Goal: Navigation & Orientation: Find specific page/section

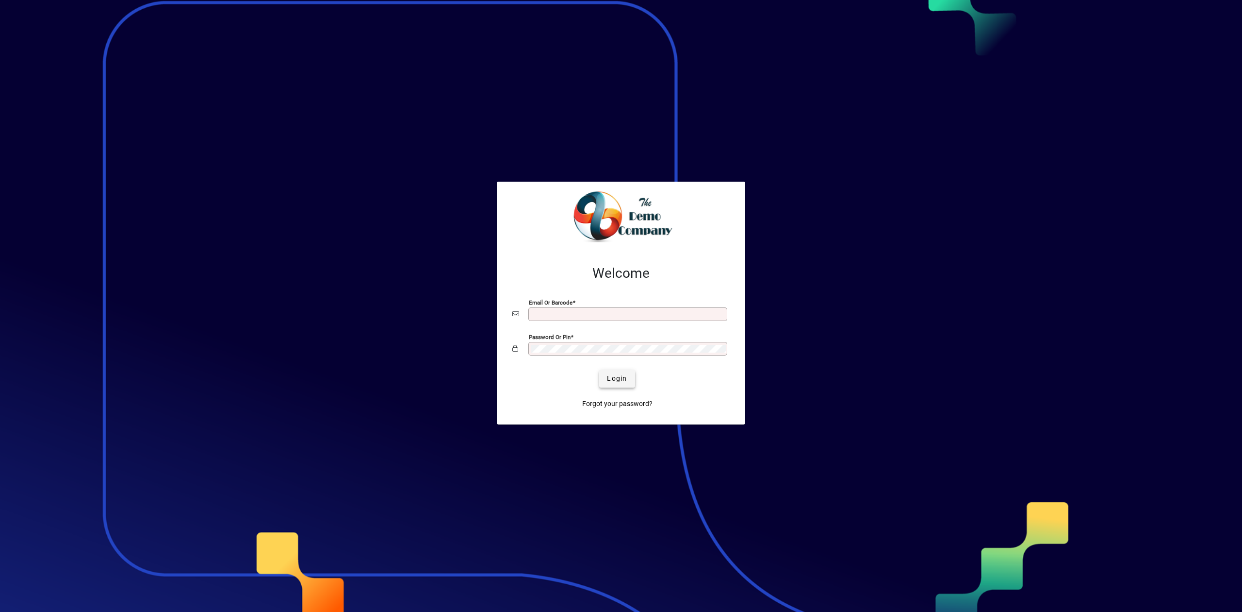
type input "**********"
click at [606, 376] on span "submit" at bounding box center [616, 378] width 35 height 23
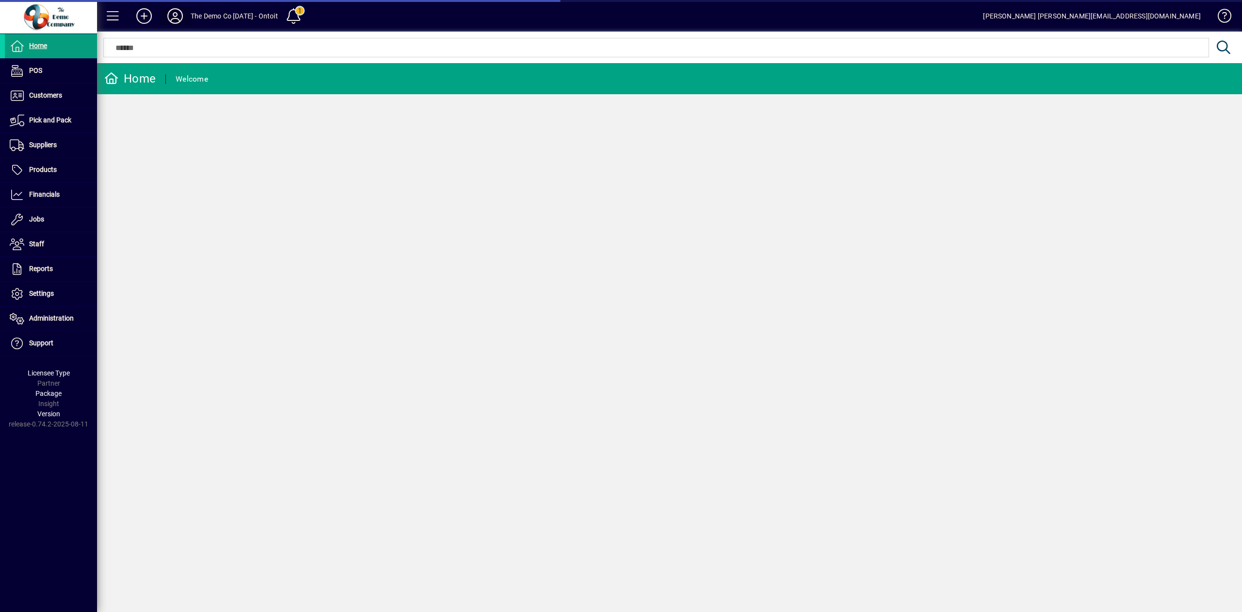
click at [179, 23] on icon at bounding box center [175, 16] width 19 height 16
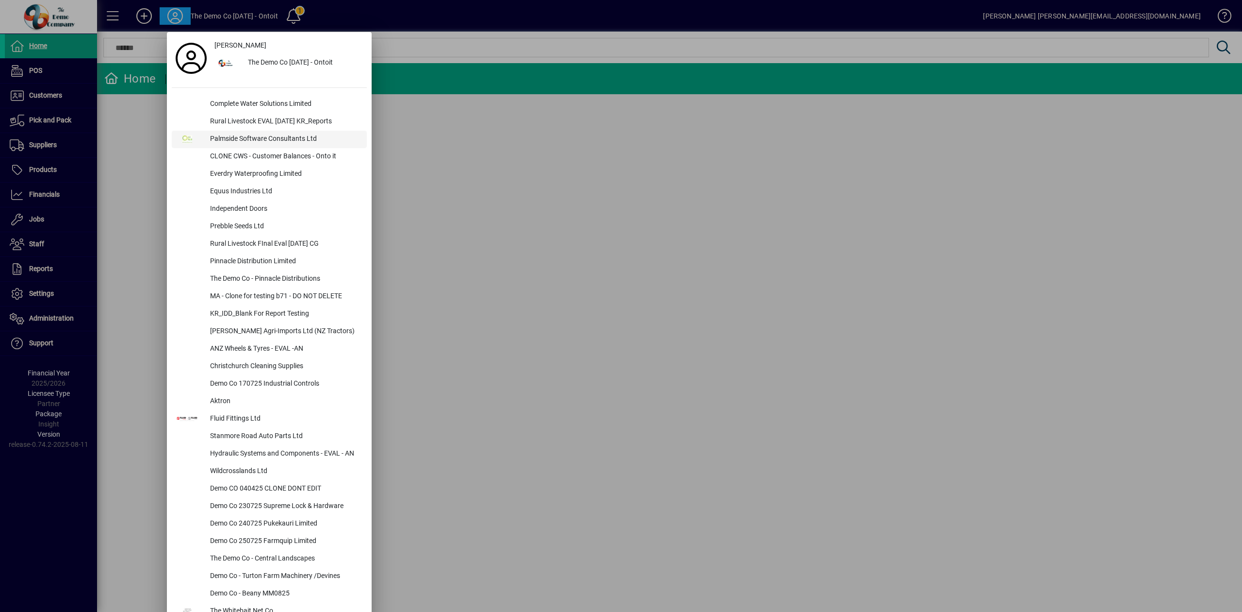
click at [238, 136] on div "Palmside Software Consultants Ltd" at bounding box center [284, 139] width 165 height 17
